Goal: Browse casually

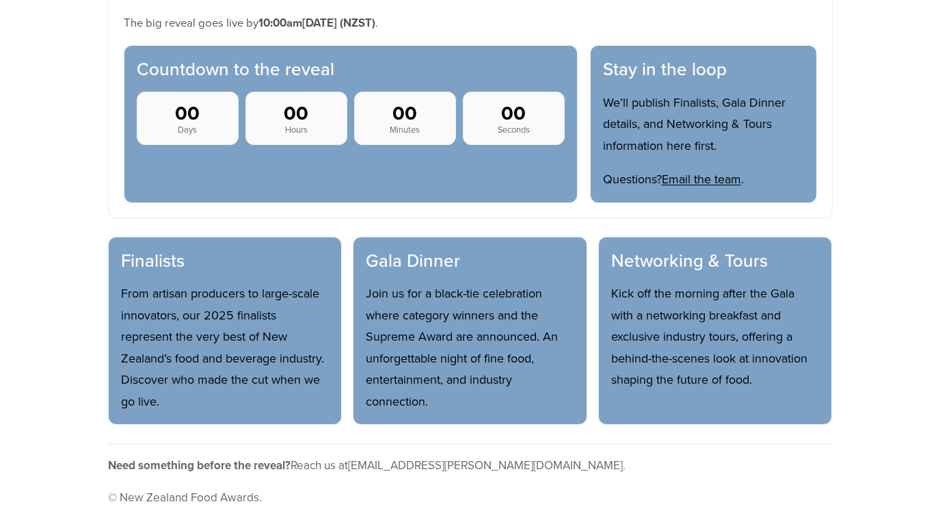
scroll to position [698, 0]
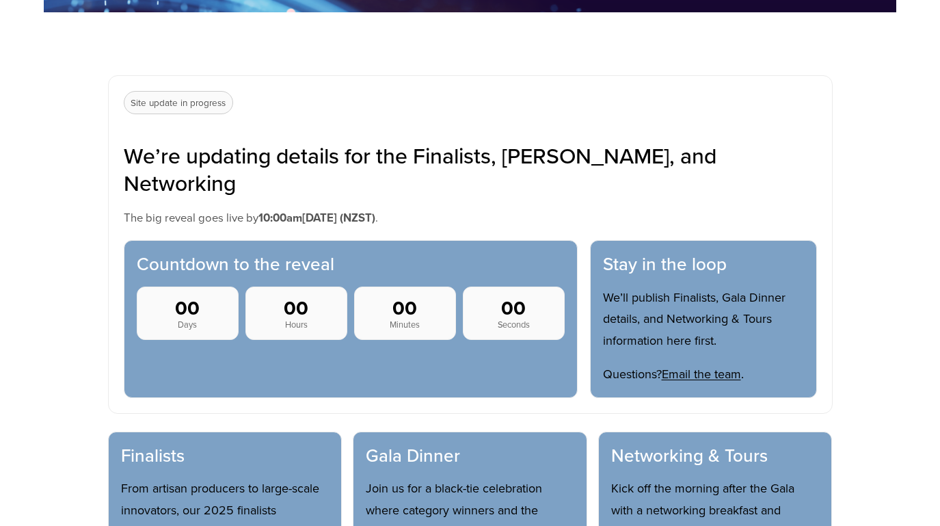
scroll to position [483, 0]
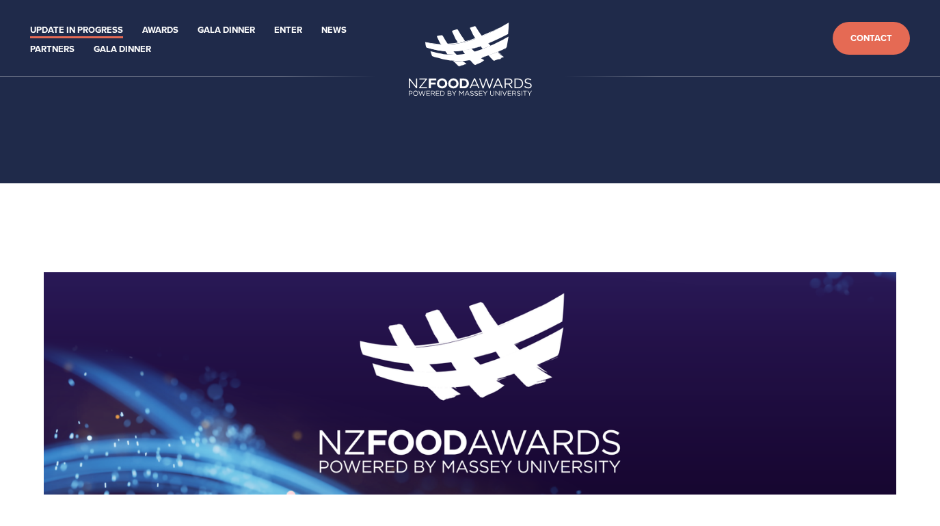
scroll to position [483, 0]
